Goal: Check status

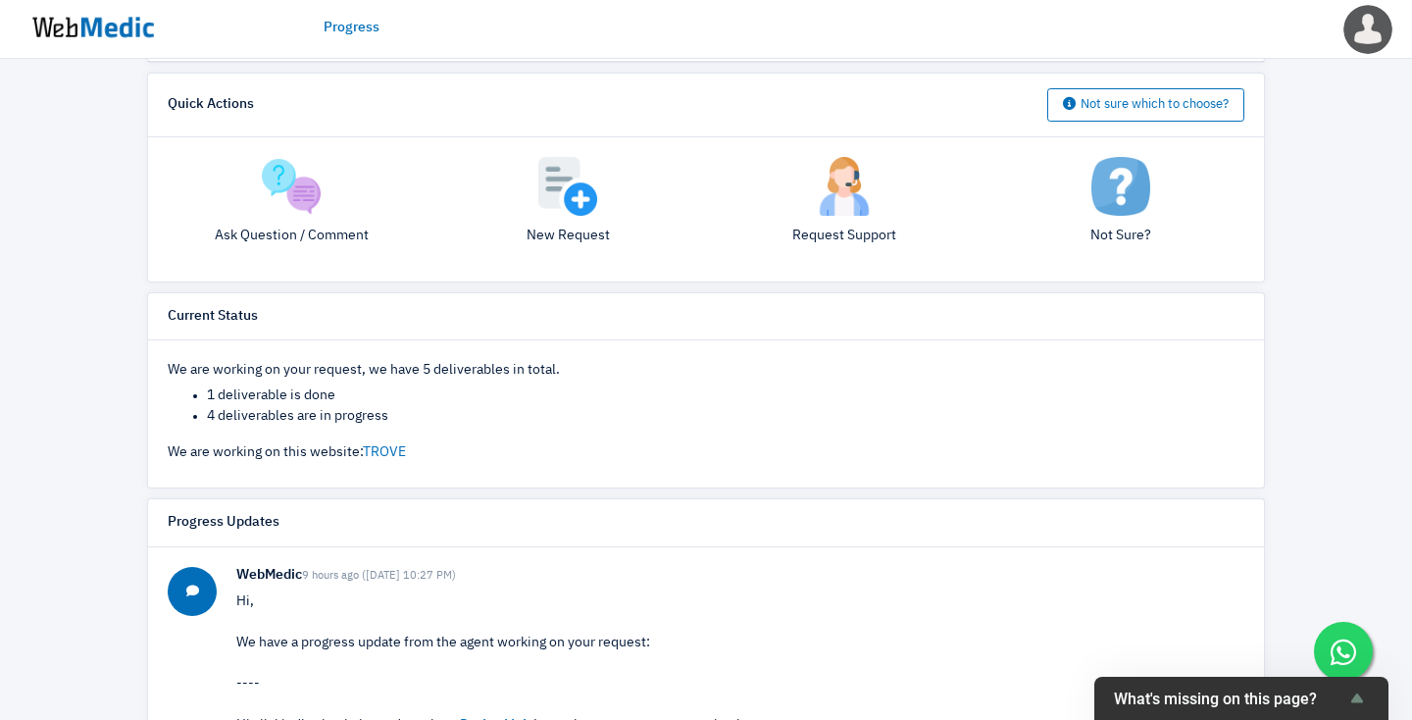
scroll to position [422, 0]
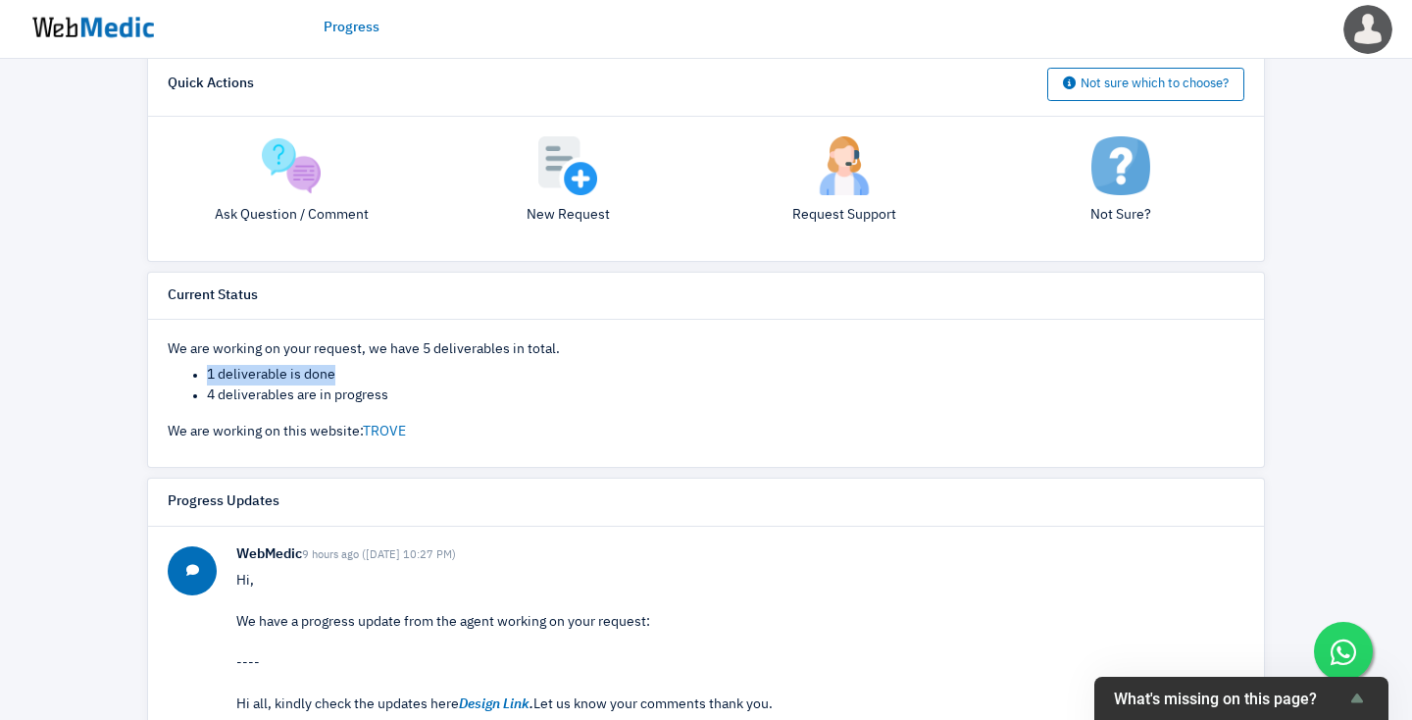
drag, startPoint x: 335, startPoint y: 377, endPoint x: 207, endPoint y: 374, distance: 128.5
click at [207, 374] on li "1 deliverable is done" at bounding box center [726, 375] width 1038 height 21
click at [217, 374] on li "1 deliverable is done" at bounding box center [726, 375] width 1038 height 21
drag, startPoint x: 390, startPoint y: 392, endPoint x: 190, endPoint y: 392, distance: 200.1
click at [190, 392] on ul "1 deliverable is done 4 deliverables are in progress" at bounding box center [706, 385] width 1077 height 41
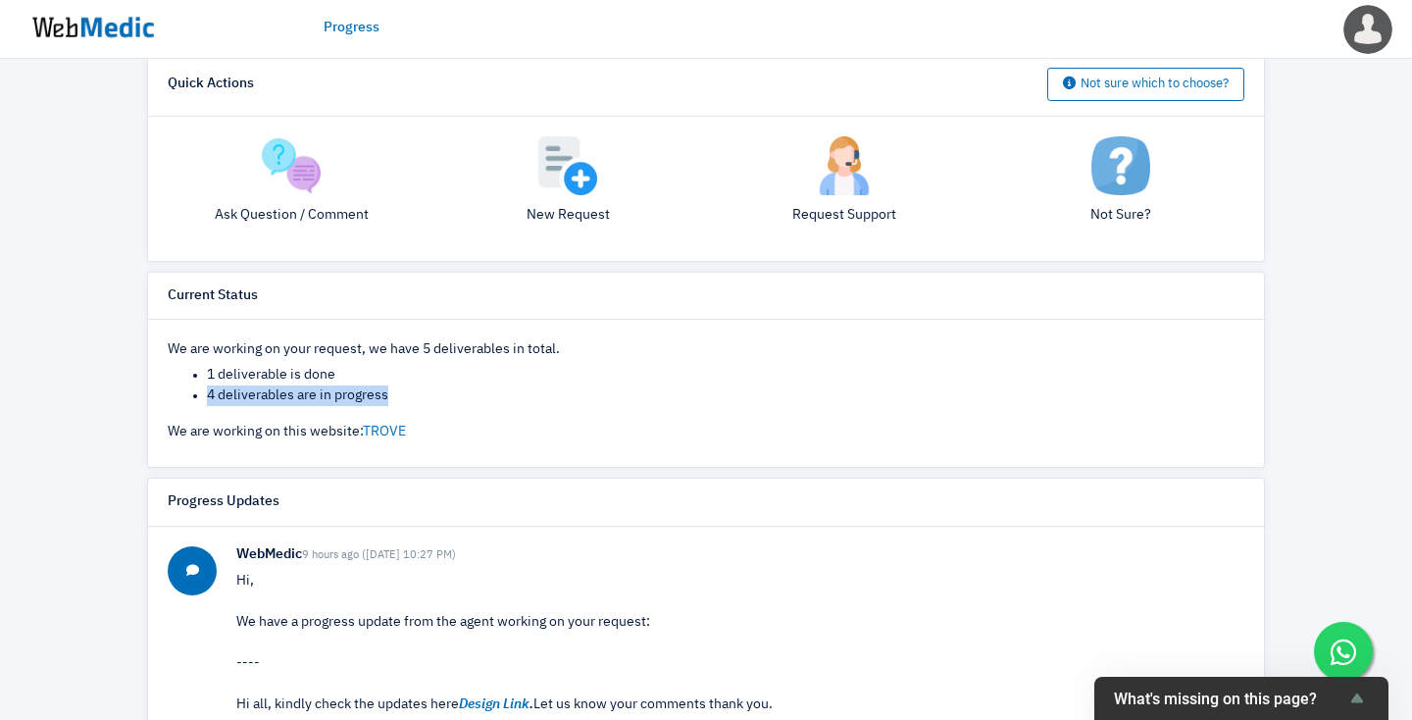
click at [190, 392] on ul "1 deliverable is done 4 deliverables are in progress" at bounding box center [706, 385] width 1077 height 41
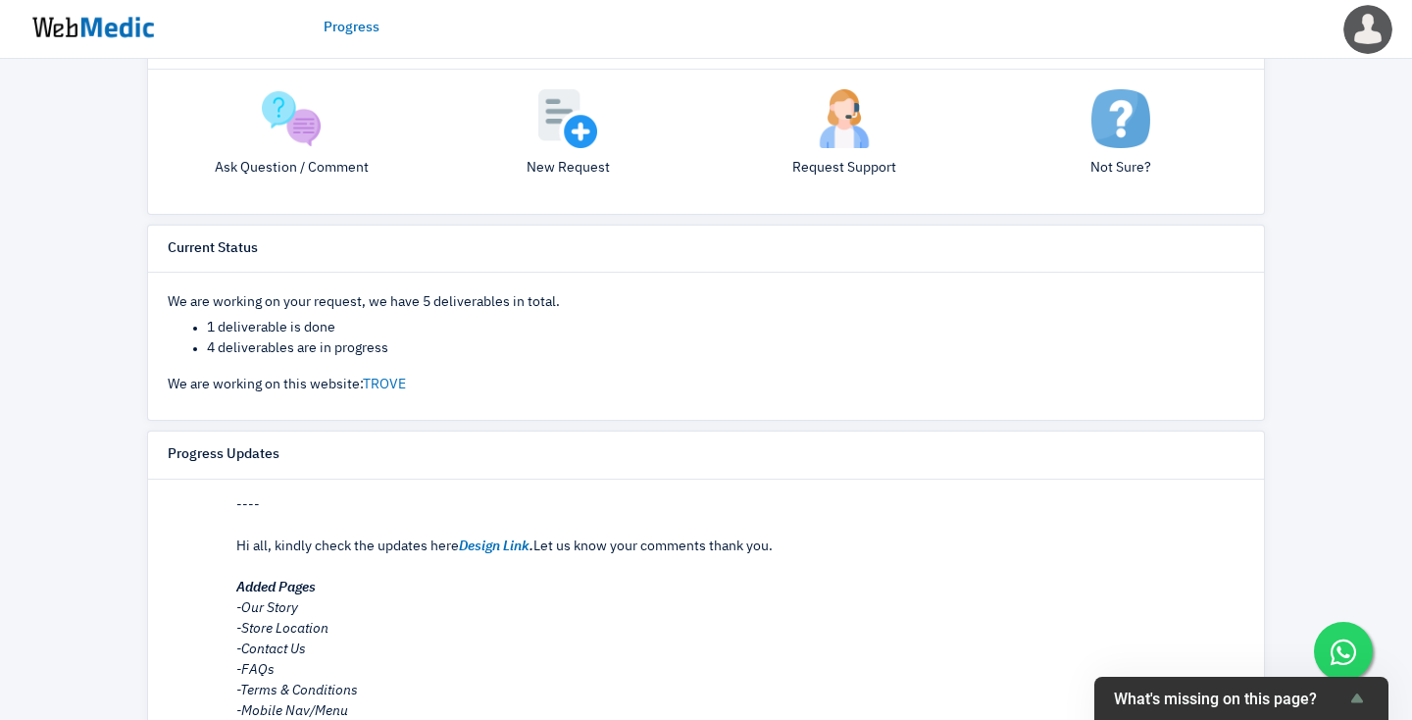
scroll to position [749, 0]
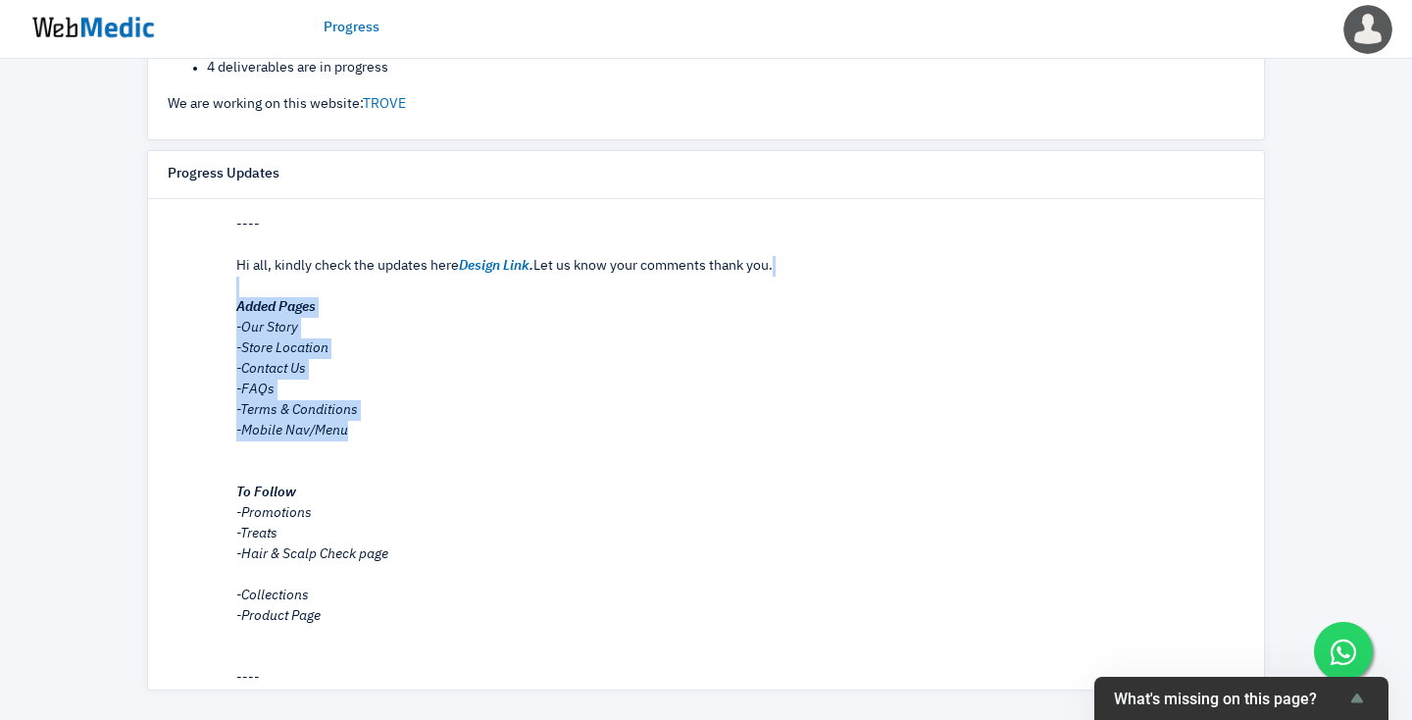
drag, startPoint x: 349, startPoint y: 432, endPoint x: 233, endPoint y: 292, distance: 181.1
click at [233, 292] on div "WebMedic 9 hours ago ([DATE] 10:27 PM) Hi, We have a progress update from the a…" at bounding box center [706, 460] width 1077 height 705
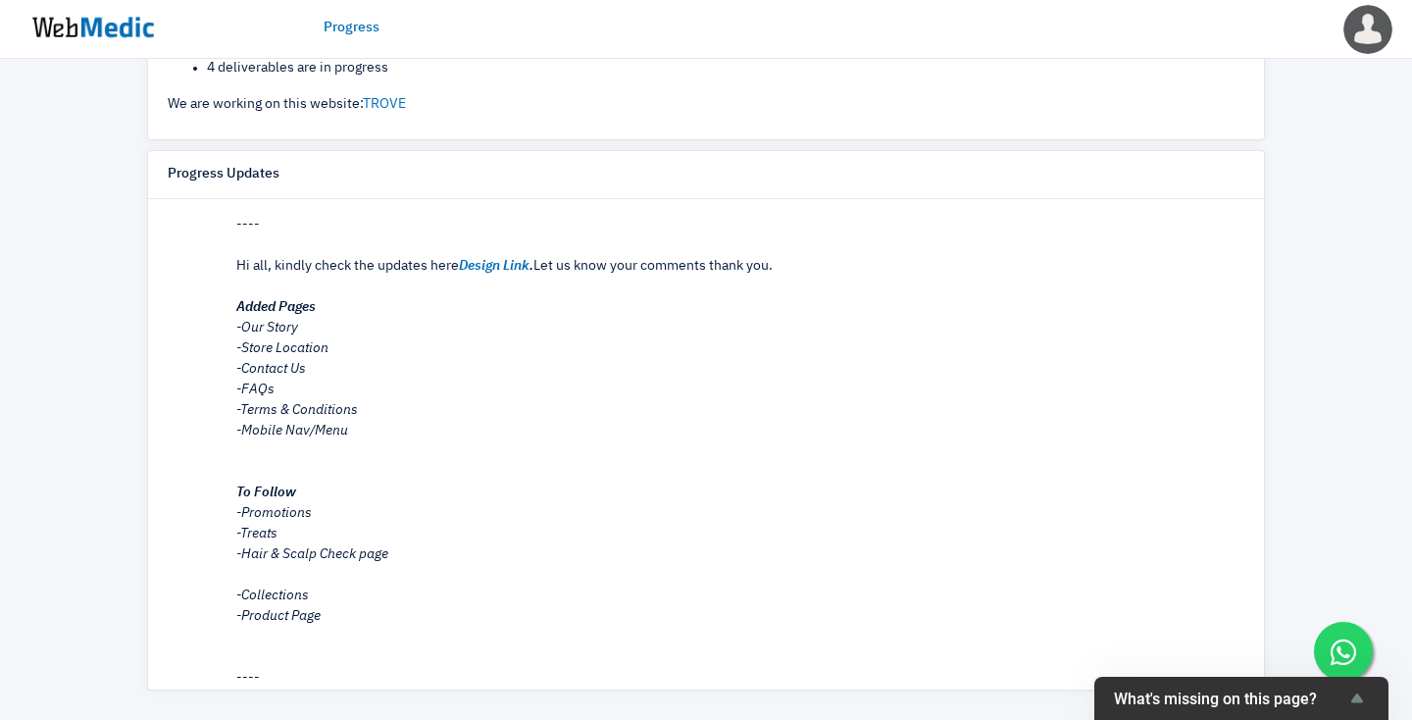
click at [403, 308] on div "Hi all, kindly check the updates here Design Link . Let us know your comments t…" at bounding box center [740, 441] width 1008 height 371
click at [509, 271] on em "Design Link" at bounding box center [494, 266] width 71 height 14
